Goal: Browse casually

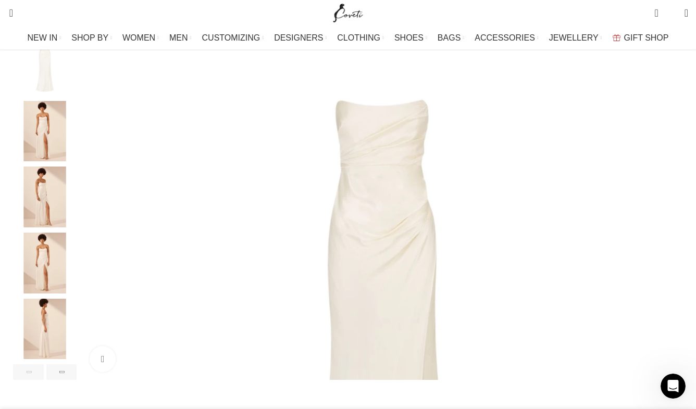
scroll to position [160, 0]
click at [69, 150] on img "2 / 7" at bounding box center [45, 131] width 64 height 61
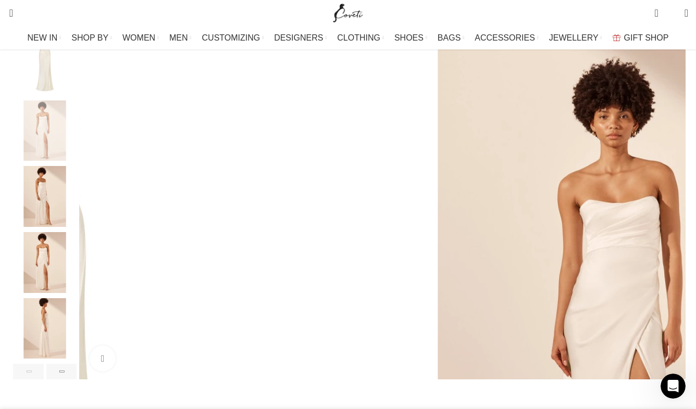
click at [69, 195] on img "3 / 7" at bounding box center [45, 196] width 64 height 61
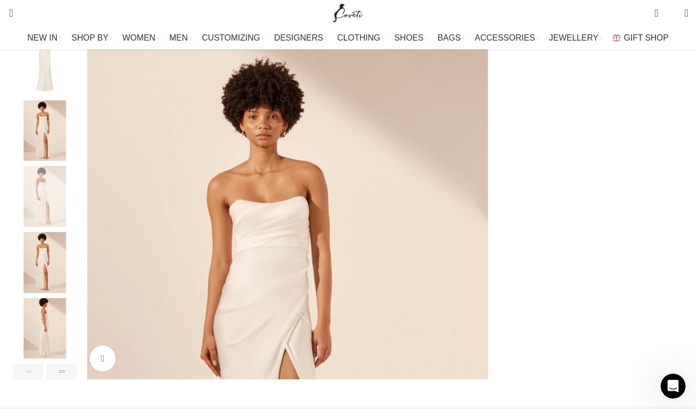
click at [65, 265] on img "4 / 7" at bounding box center [45, 262] width 64 height 61
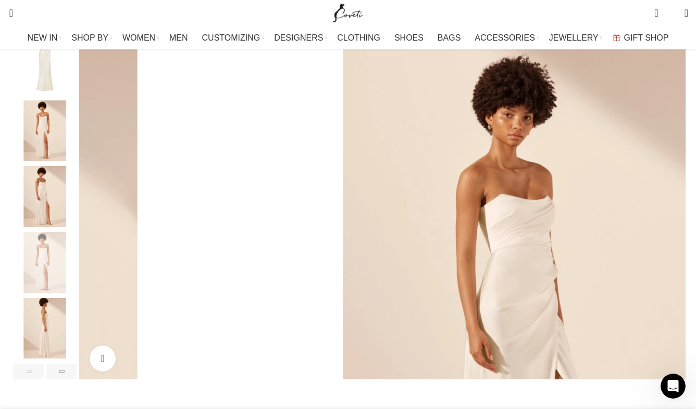
click at [68, 339] on img "5 / 7" at bounding box center [45, 329] width 64 height 61
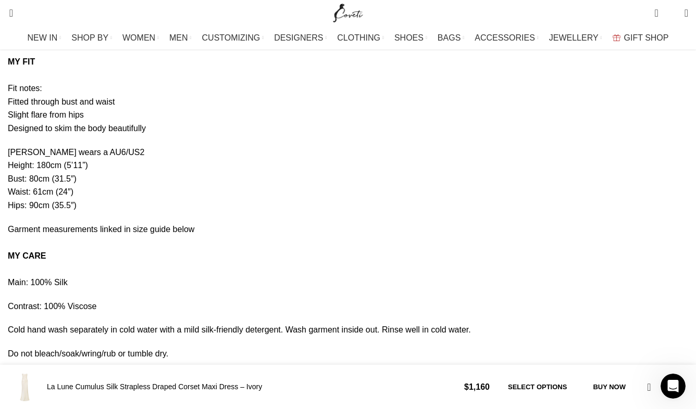
scroll to position [0, 329]
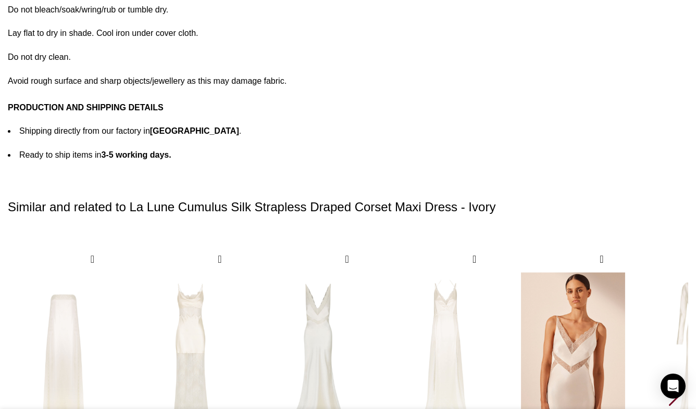
scroll to position [2468, 0]
